Goal: Task Accomplishment & Management: Manage account settings

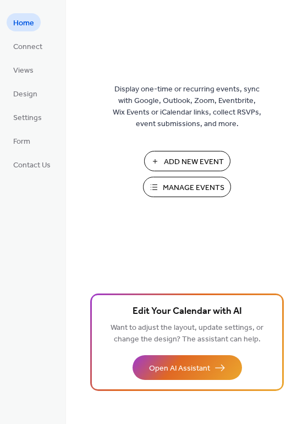
click at [200, 187] on span "Manage Events" at bounding box center [194, 188] width 62 height 12
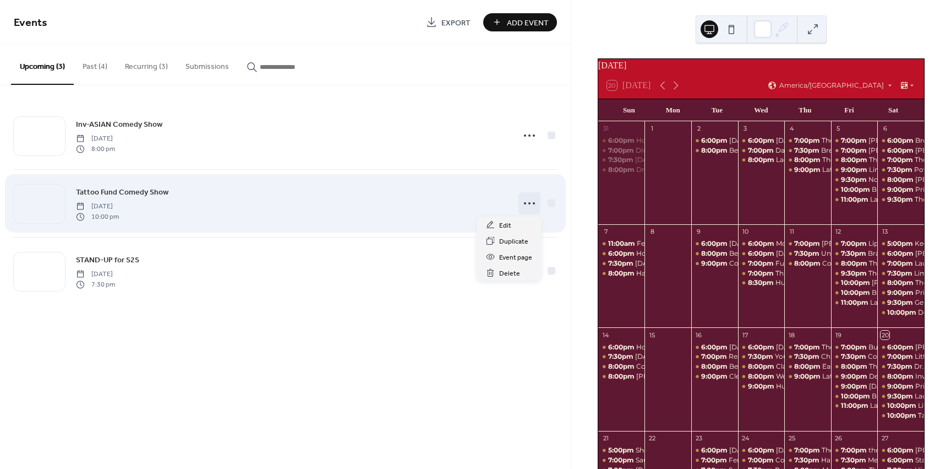
click at [529, 203] on circle at bounding box center [530, 203] width 2 height 2
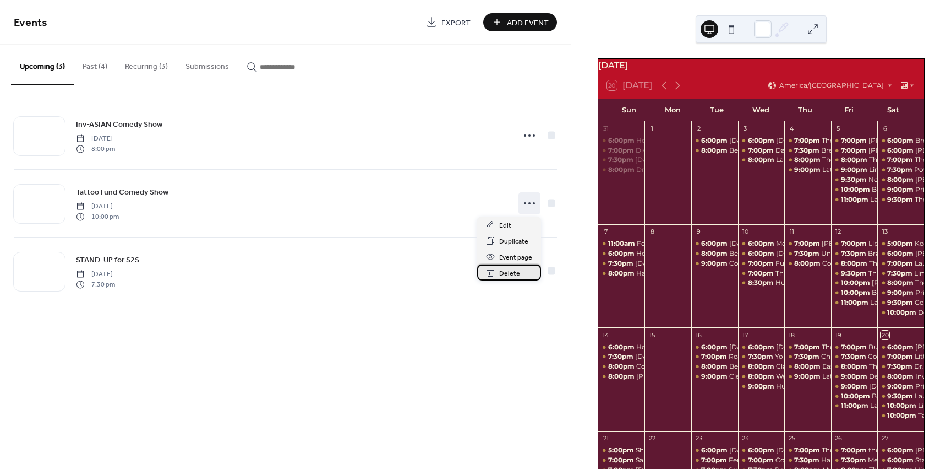
click at [518, 274] on span "Delete" at bounding box center [509, 274] width 21 height 12
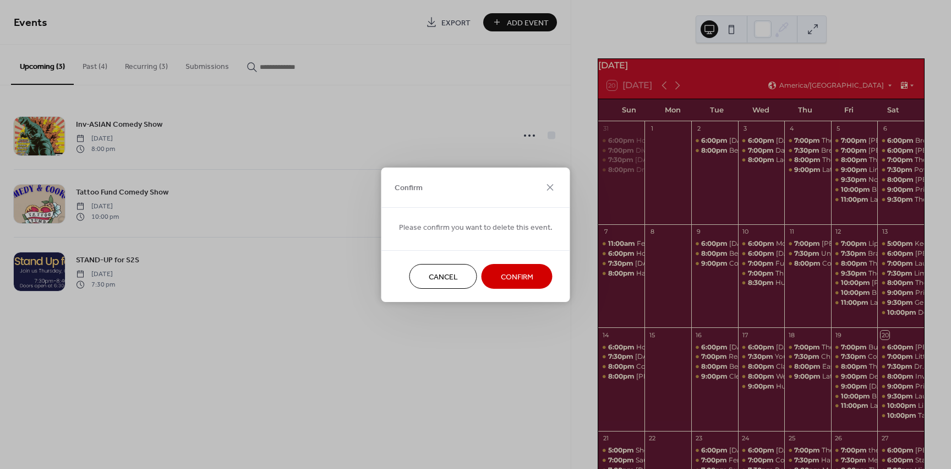
click at [513, 278] on span "Confirm" at bounding box center [517, 277] width 32 height 12
